Goal: Task Accomplishment & Management: Manage account settings

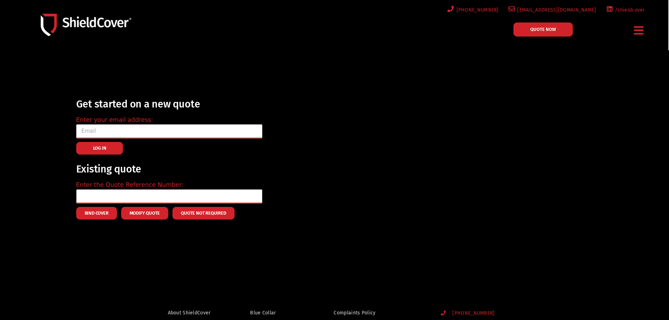
click at [195, 134] on input "email" at bounding box center [169, 131] width 186 height 14
paste input "[PERSON_NAME][EMAIL_ADDRESS][DOMAIN_NAME]"
type input "[PERSON_NAME][EMAIL_ADDRESS][DOMAIN_NAME]"
click at [113, 146] on button "LOG IN" at bounding box center [99, 148] width 47 height 13
click at [120, 135] on input "email" at bounding box center [169, 131] width 186 height 14
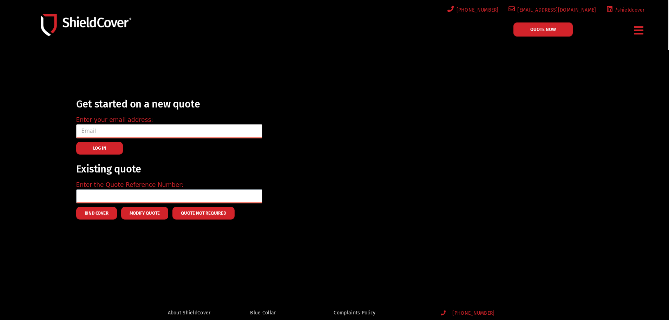
paste input "[PERSON_NAME][EMAIL_ADDRESS][DOMAIN_NAME]"
type input "[PERSON_NAME][EMAIL_ADDRESS][DOMAIN_NAME]"
click at [95, 148] on span "LOG IN" at bounding box center [99, 147] width 13 height 1
